Goal: Information Seeking & Learning: Learn about a topic

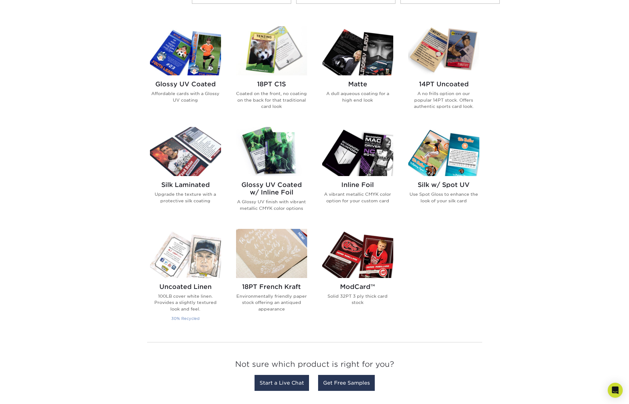
scroll to position [231, 0]
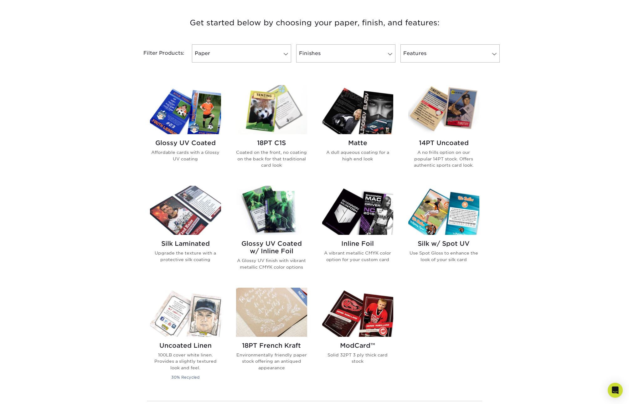
click at [274, 216] on img at bounding box center [271, 210] width 71 height 49
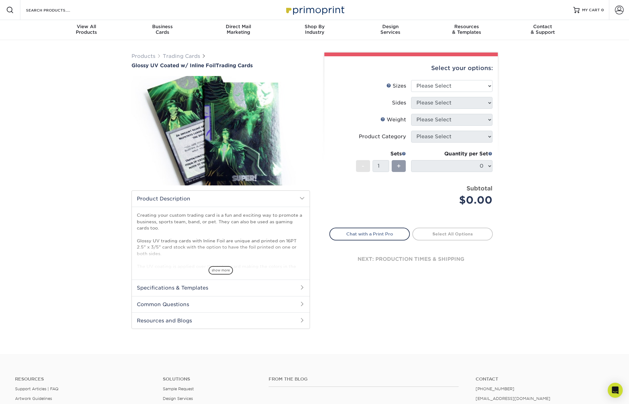
click at [215, 285] on h2 "Specifications & Templates" at bounding box center [221, 288] width 178 height 16
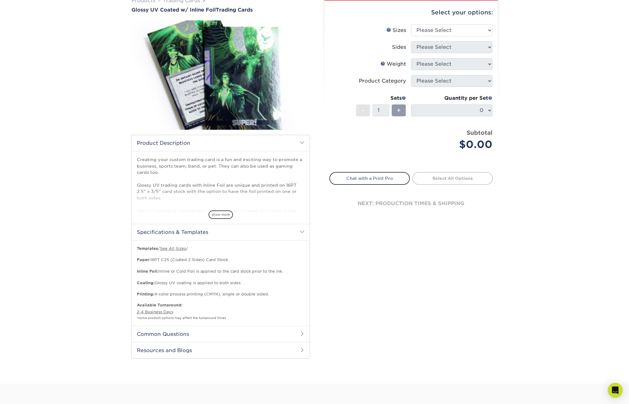
scroll to position [110, 0]
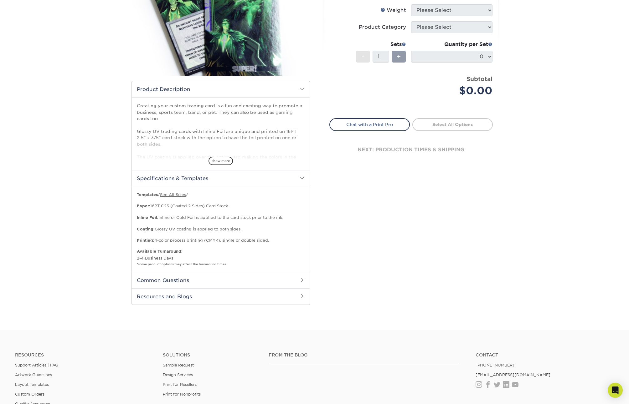
click at [212, 286] on h2 "Common Questions" at bounding box center [221, 280] width 178 height 16
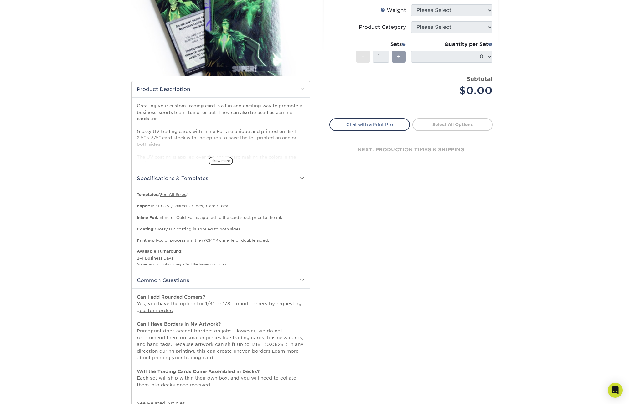
scroll to position [241, 0]
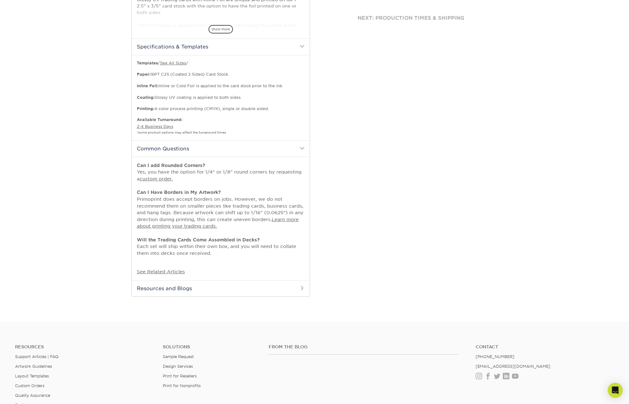
click at [212, 284] on h2 "Resources and Blogs" at bounding box center [221, 288] width 178 height 16
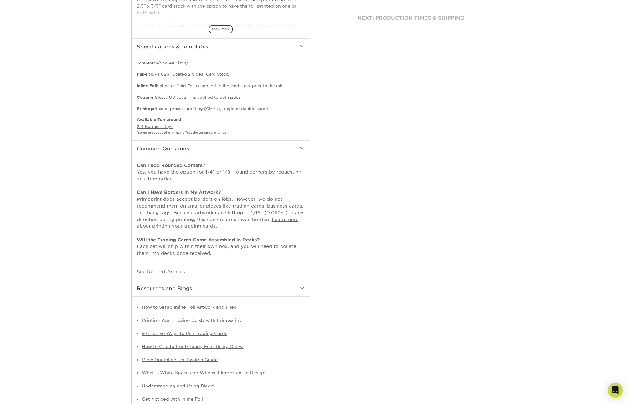
scroll to position [0, 0]
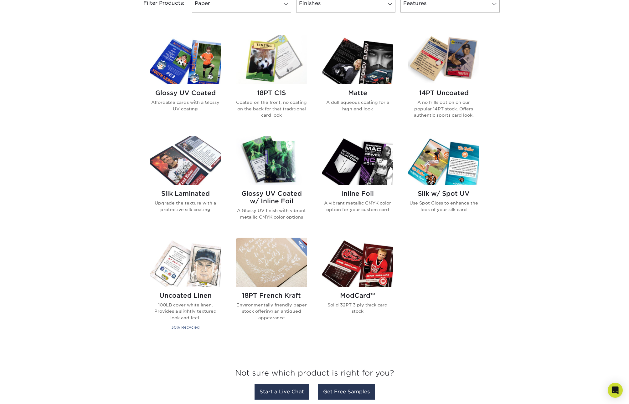
scroll to position [247, 0]
